Goal: Contribute content: Add original content to the website for others to see

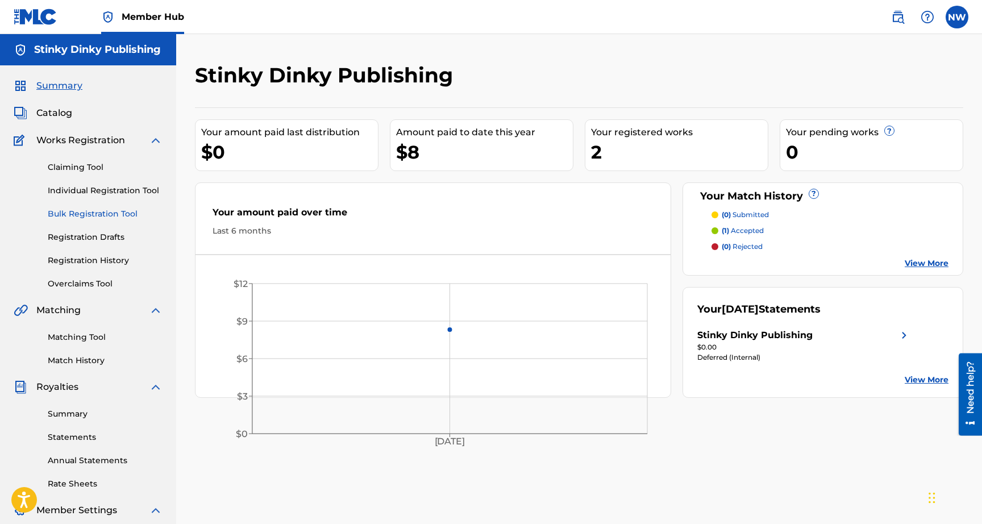
click at [95, 210] on link "Bulk Registration Tool" at bounding box center [105, 214] width 115 height 12
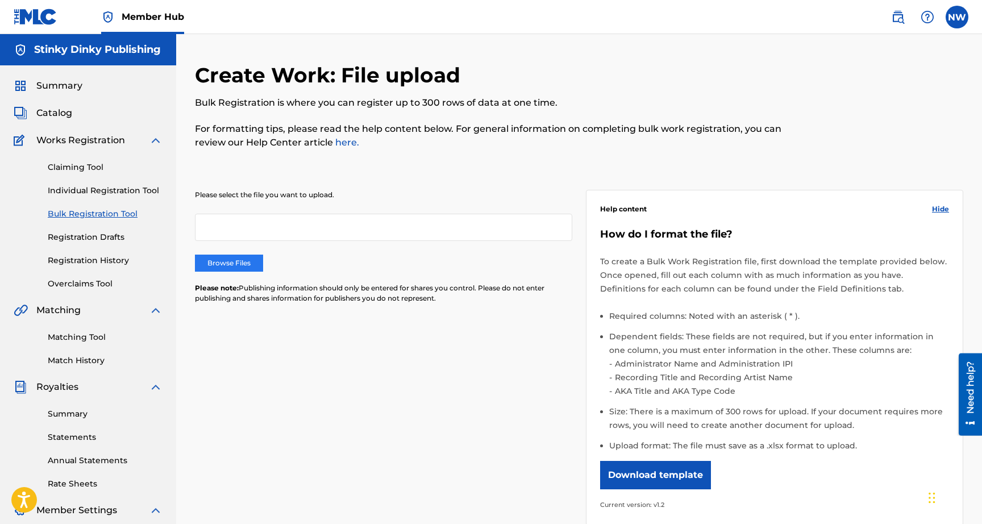
click at [222, 260] on label "Browse Files" at bounding box center [229, 263] width 68 height 17
click at [0, 0] on input "Browse Files" at bounding box center [0, 0] width 0 height 0
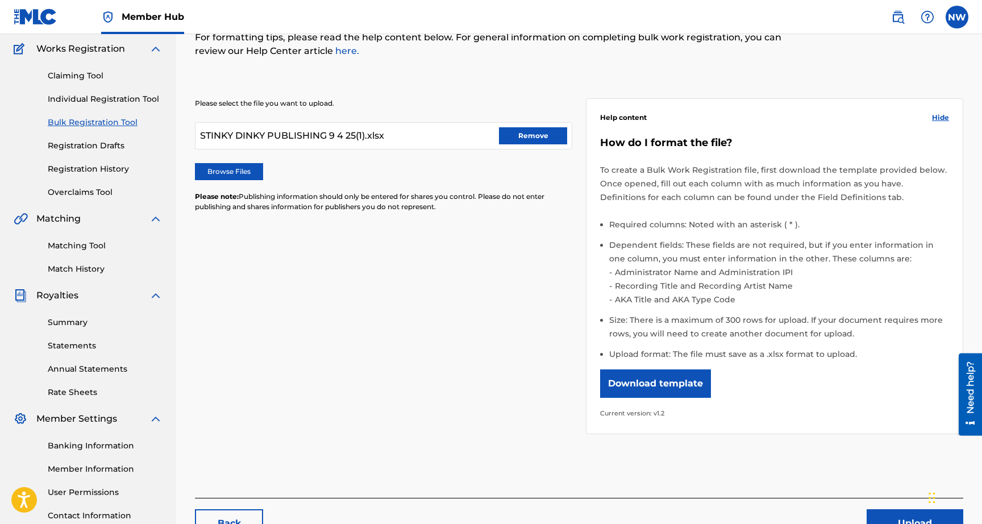
scroll to position [181, 0]
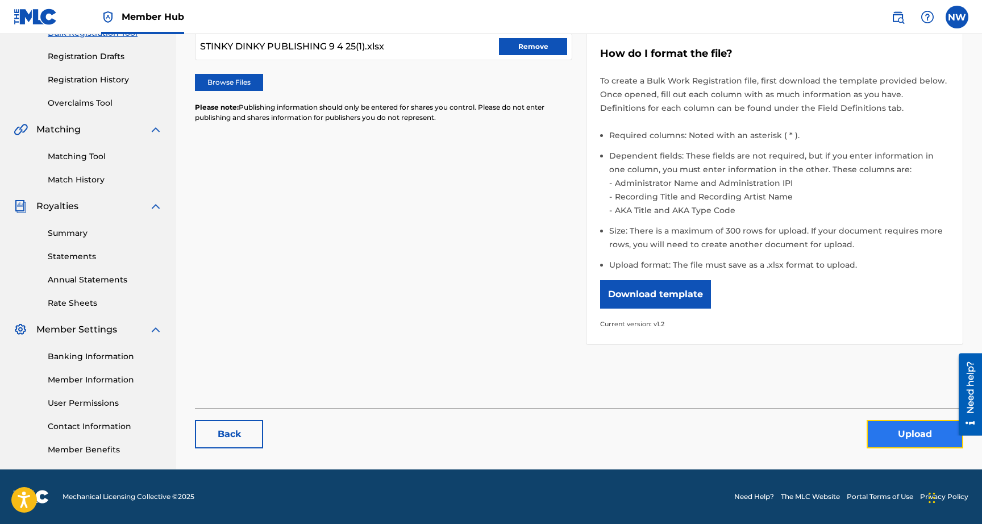
click at [881, 437] on button "Upload" at bounding box center [915, 434] width 97 height 28
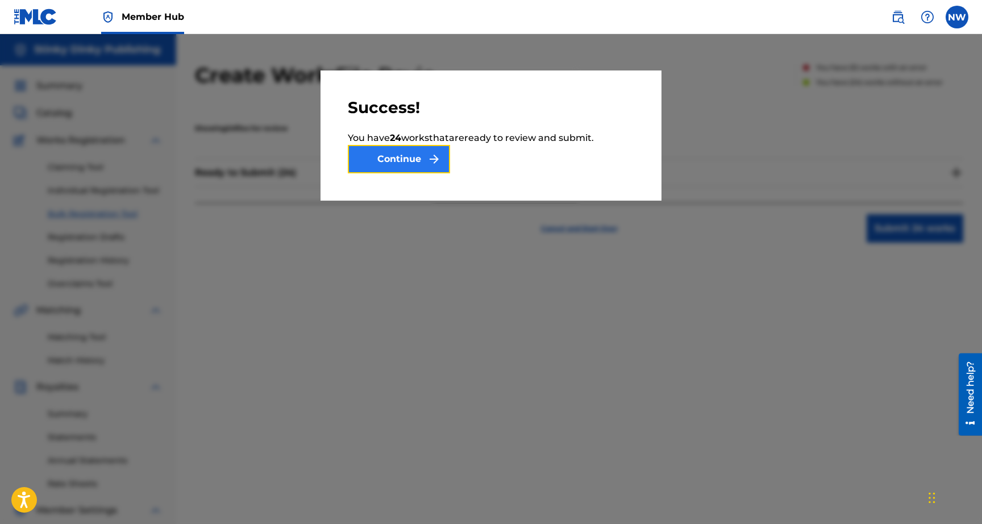
click at [414, 168] on button "Continue" at bounding box center [399, 159] width 102 height 28
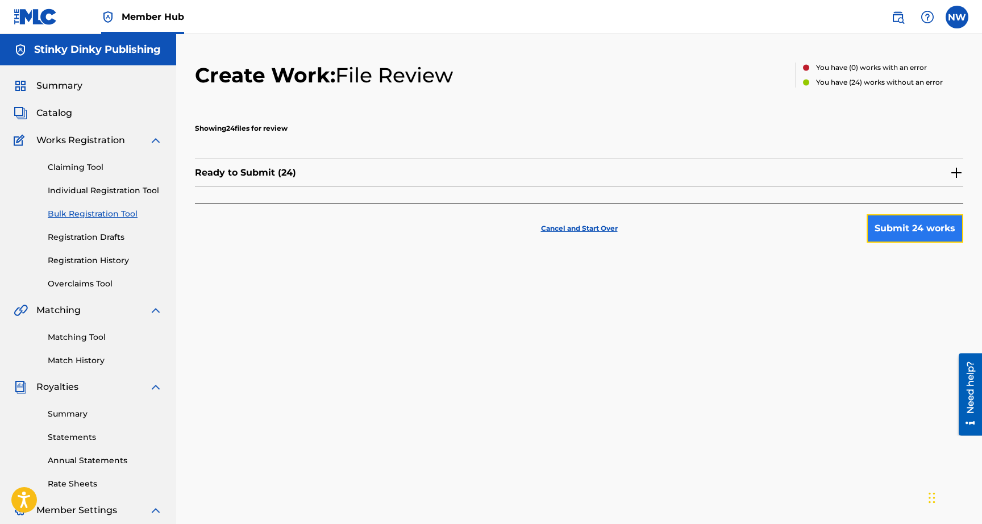
click at [914, 223] on button "Submit 24 works" at bounding box center [915, 228] width 97 height 28
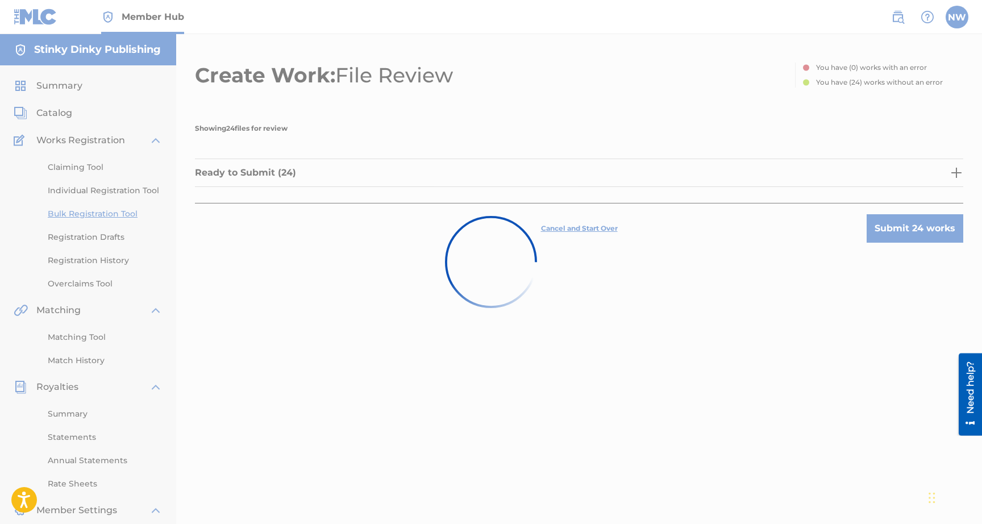
click at [947, 174] on div at bounding box center [491, 262] width 982 height 524
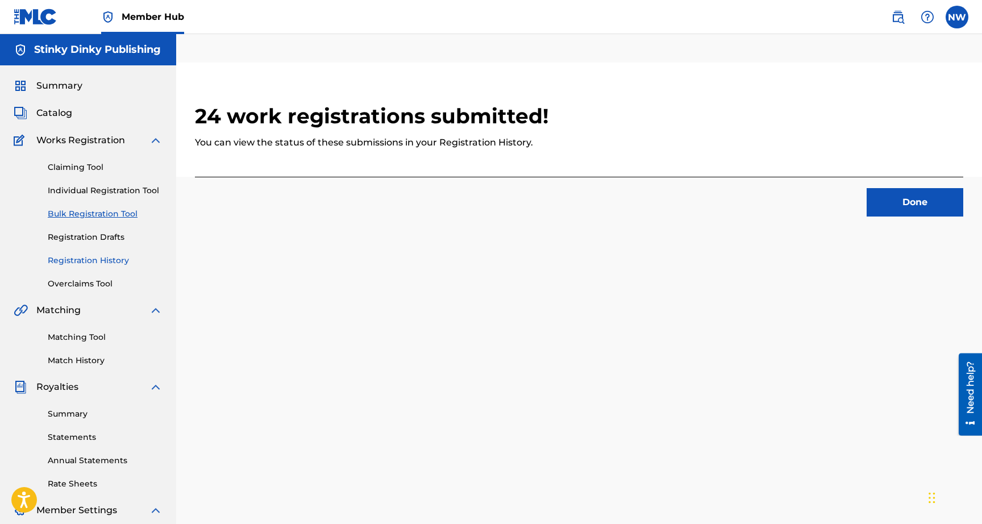
click at [90, 262] on link "Registration History" at bounding box center [105, 261] width 115 height 12
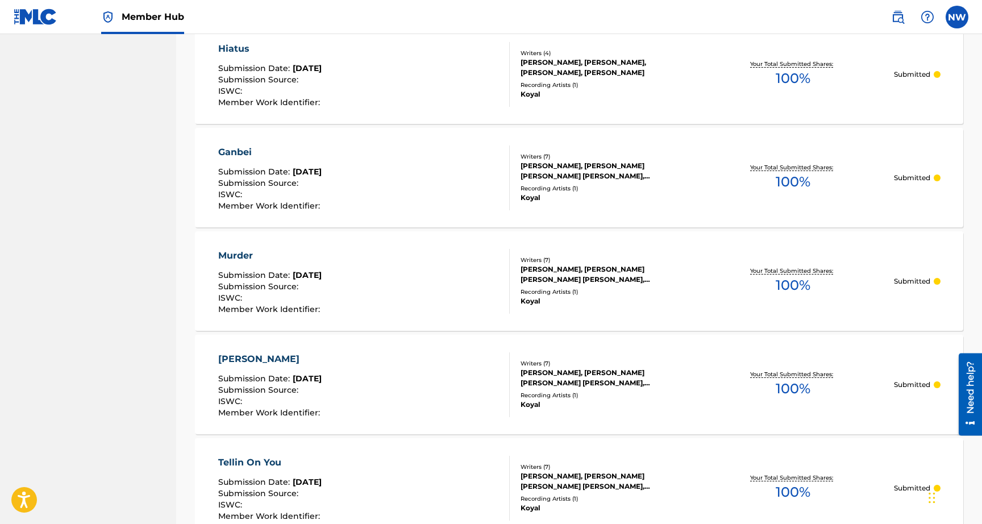
scroll to position [990, 0]
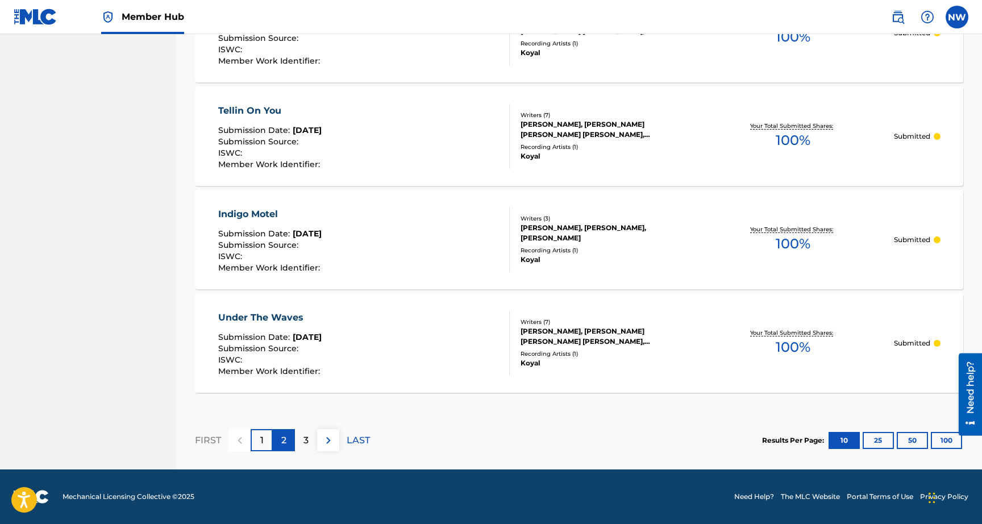
click at [288, 444] on div "2" at bounding box center [284, 440] width 22 height 22
click at [305, 440] on p "3" at bounding box center [306, 441] width 5 height 14
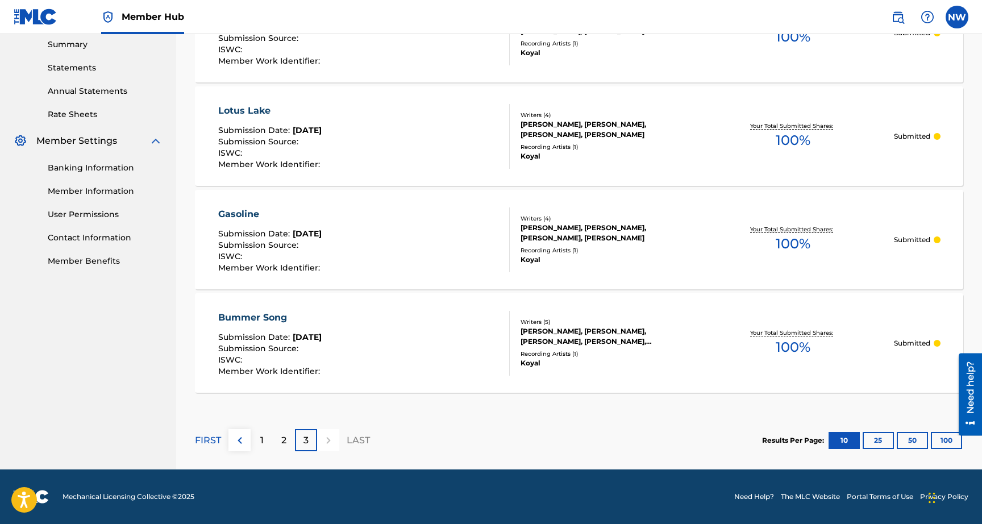
scroll to position [0, 0]
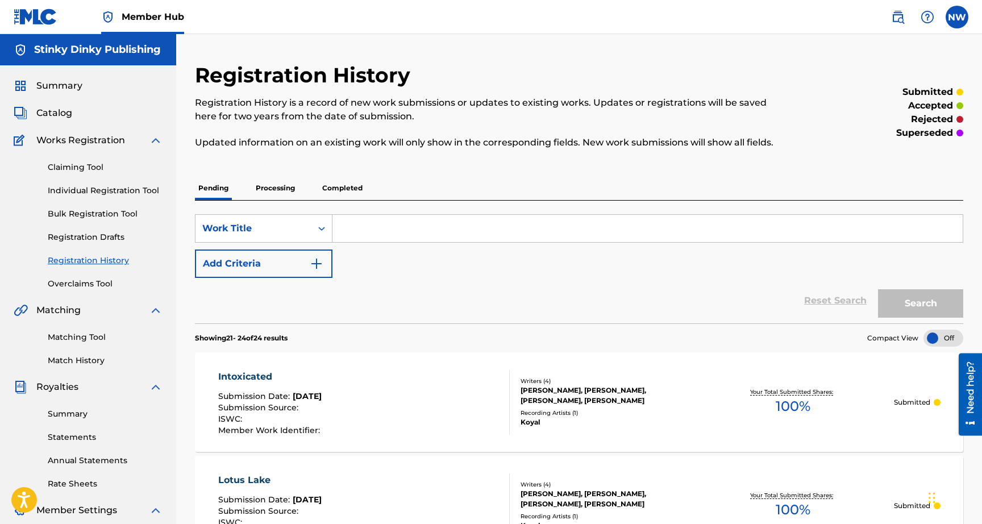
click at [282, 189] on p "Processing" at bounding box center [275, 188] width 46 height 24
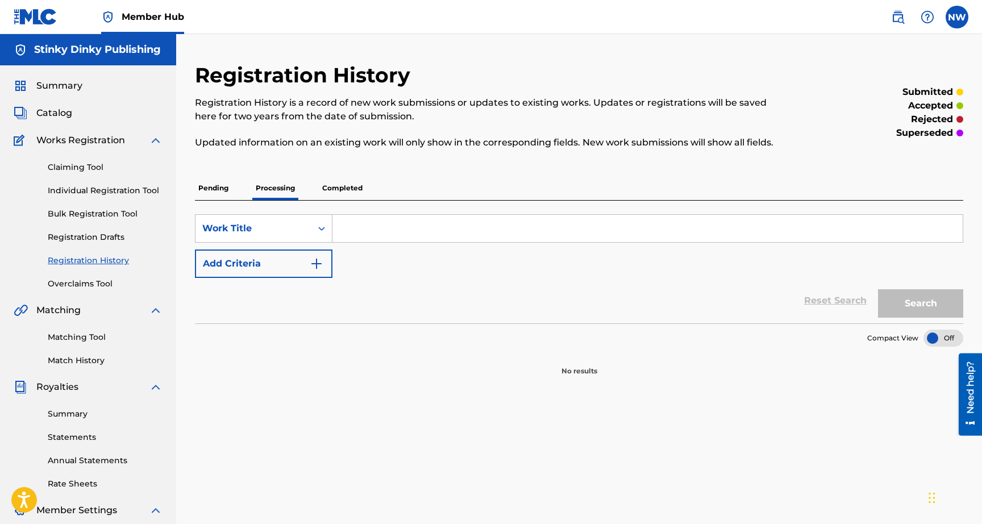
click at [225, 196] on p "Pending" at bounding box center [213, 188] width 37 height 24
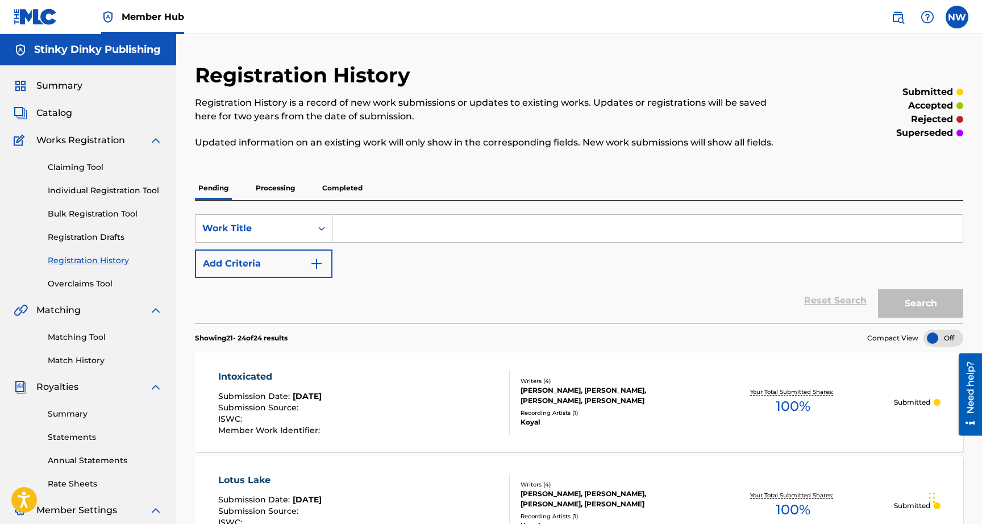
click at [340, 196] on p "Completed" at bounding box center [342, 188] width 47 height 24
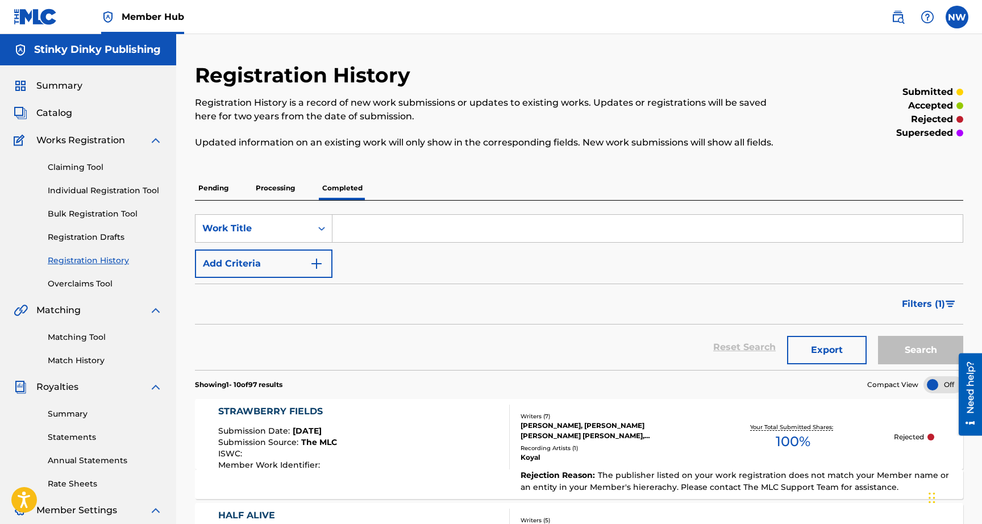
click at [210, 187] on p "Pending" at bounding box center [213, 188] width 37 height 24
